Goal: Navigation & Orientation: Find specific page/section

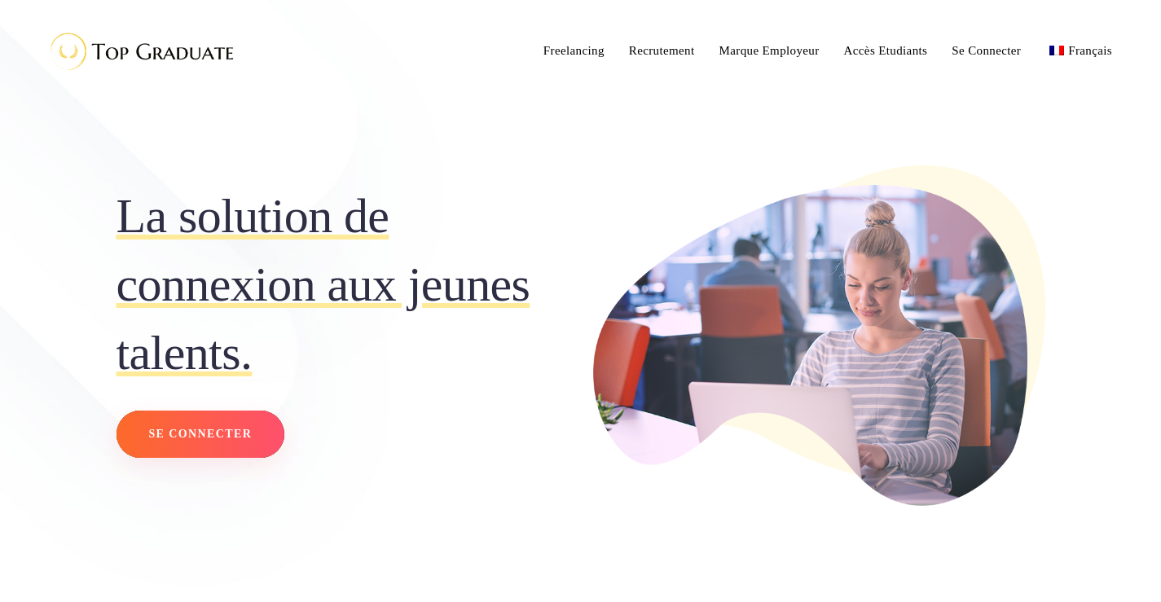
click at [214, 433] on span "Se connecter" at bounding box center [199, 434] width 103 height 21
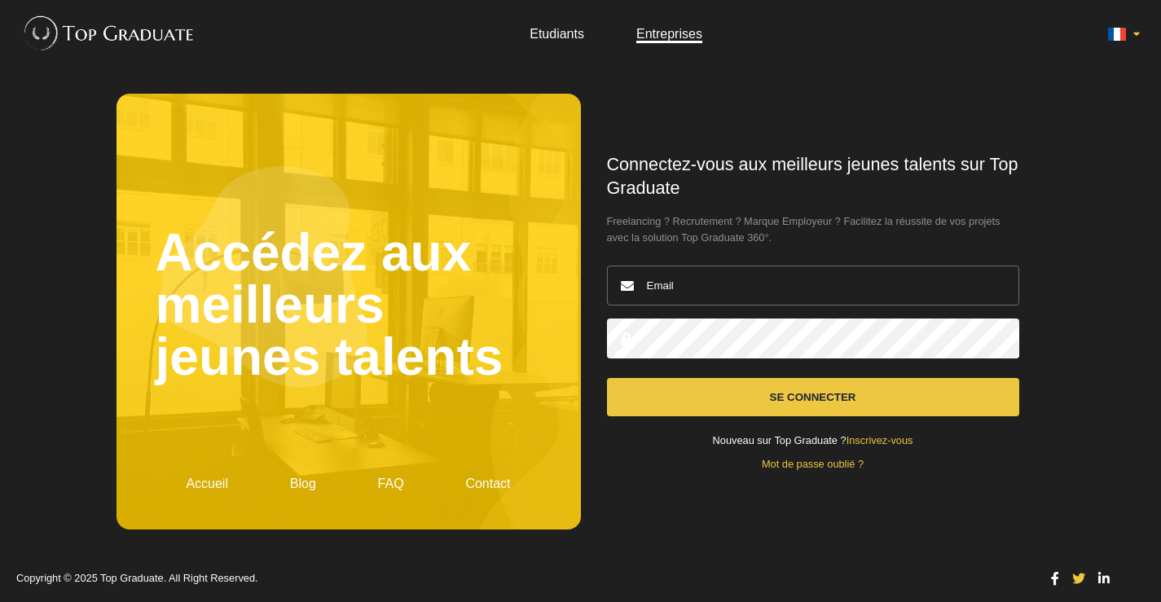
click at [568, 38] on link "Etudiants" at bounding box center [557, 34] width 55 height 14
